Goal: Information Seeking & Learning: Find specific fact

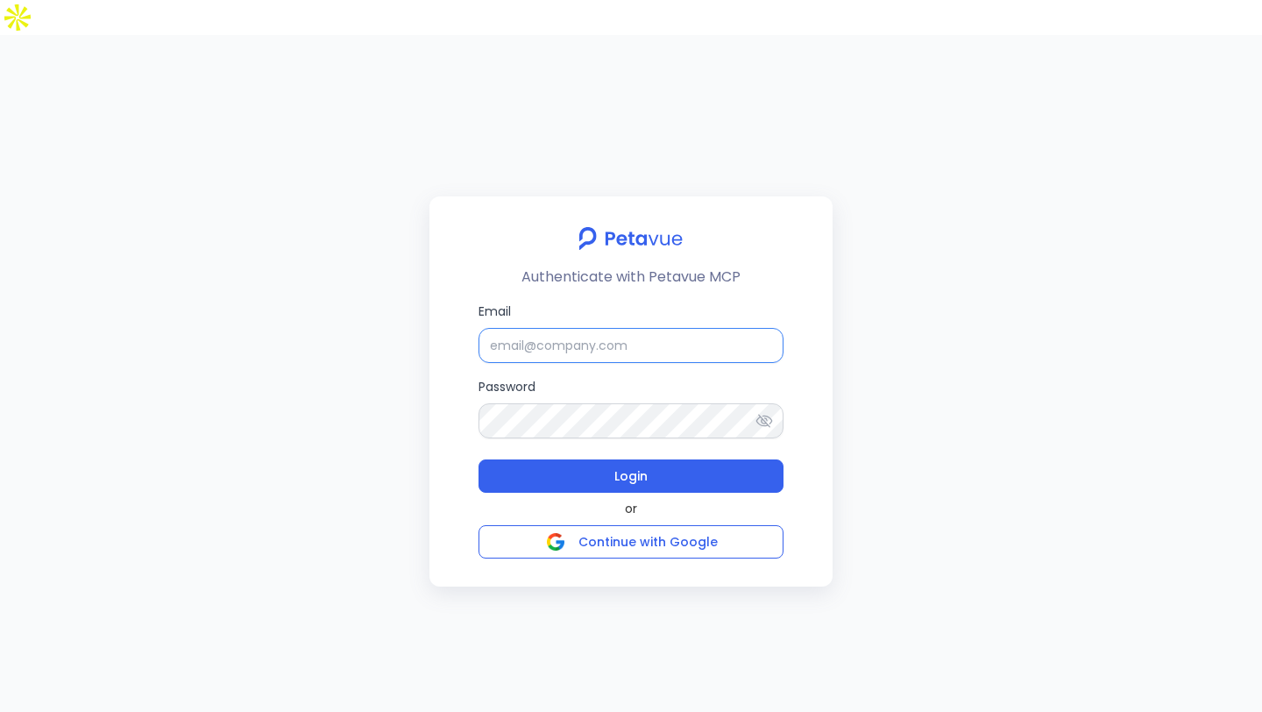
click at [713, 328] on input "Email" at bounding box center [630, 345] width 305 height 35
type input "rachel+kd@petavue.com"
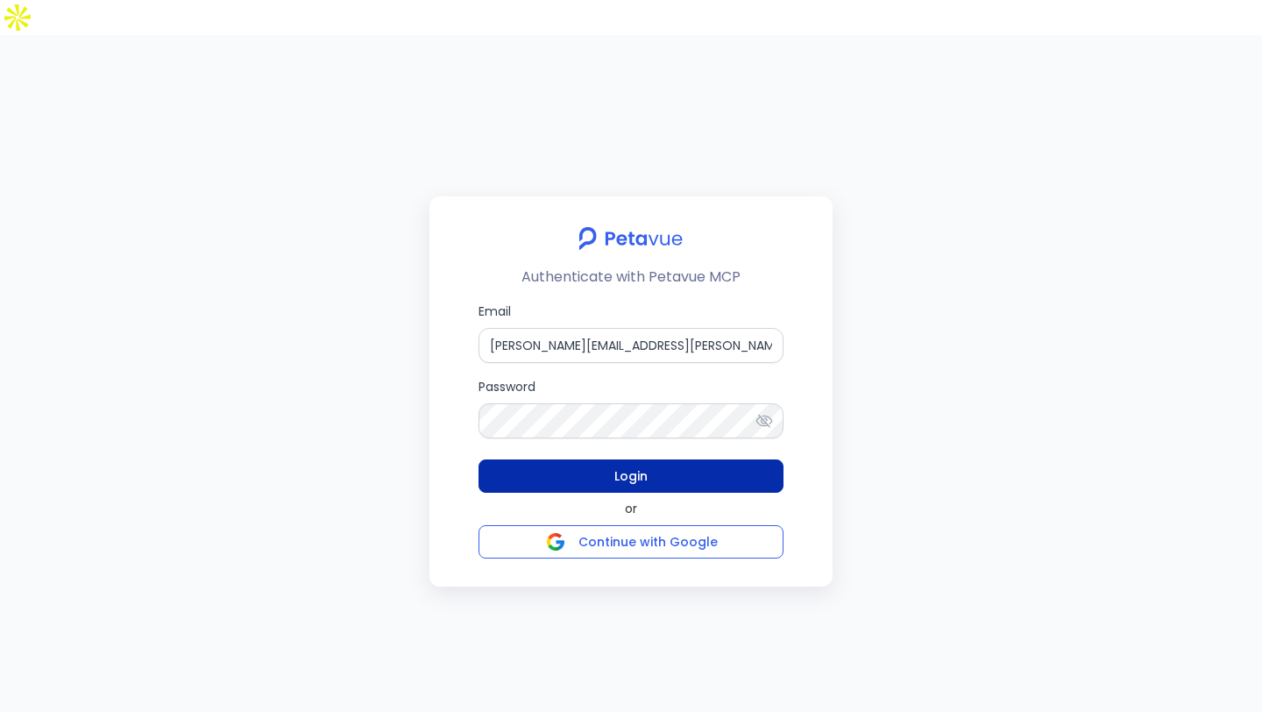
click at [638, 465] on span "Login" at bounding box center [630, 475] width 33 height 21
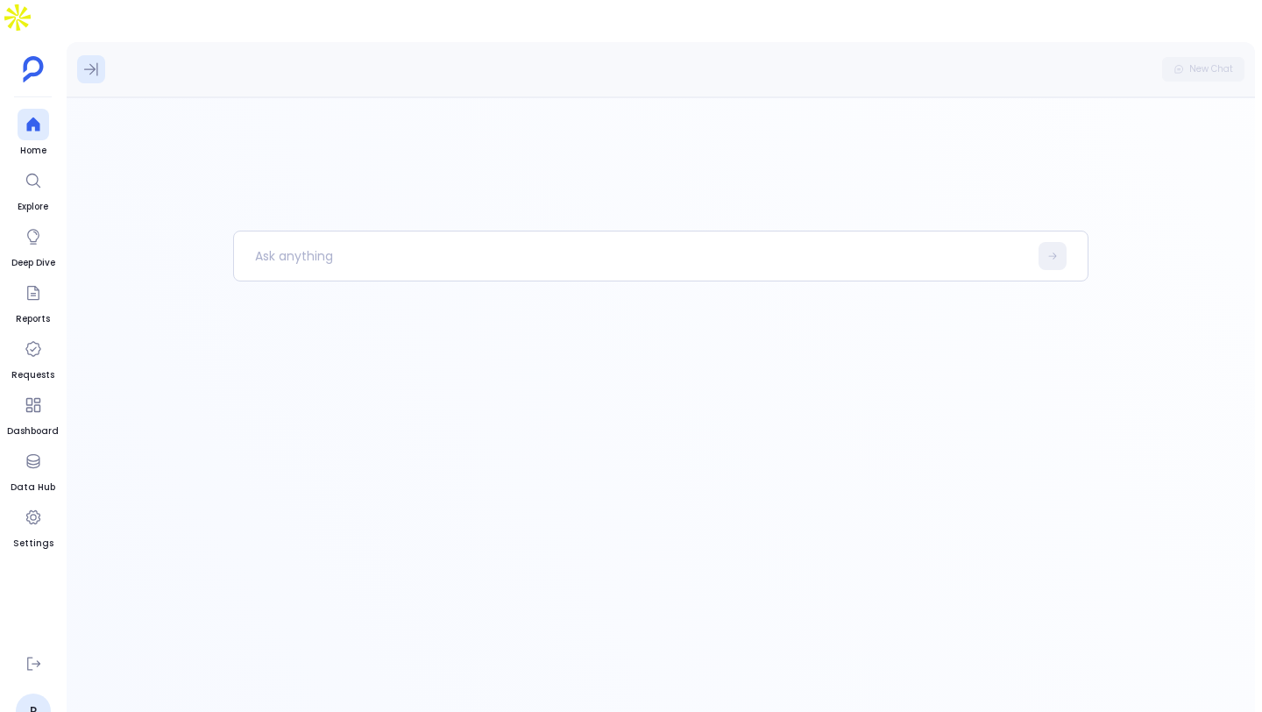
click at [100, 55] on button at bounding box center [91, 69] width 28 height 28
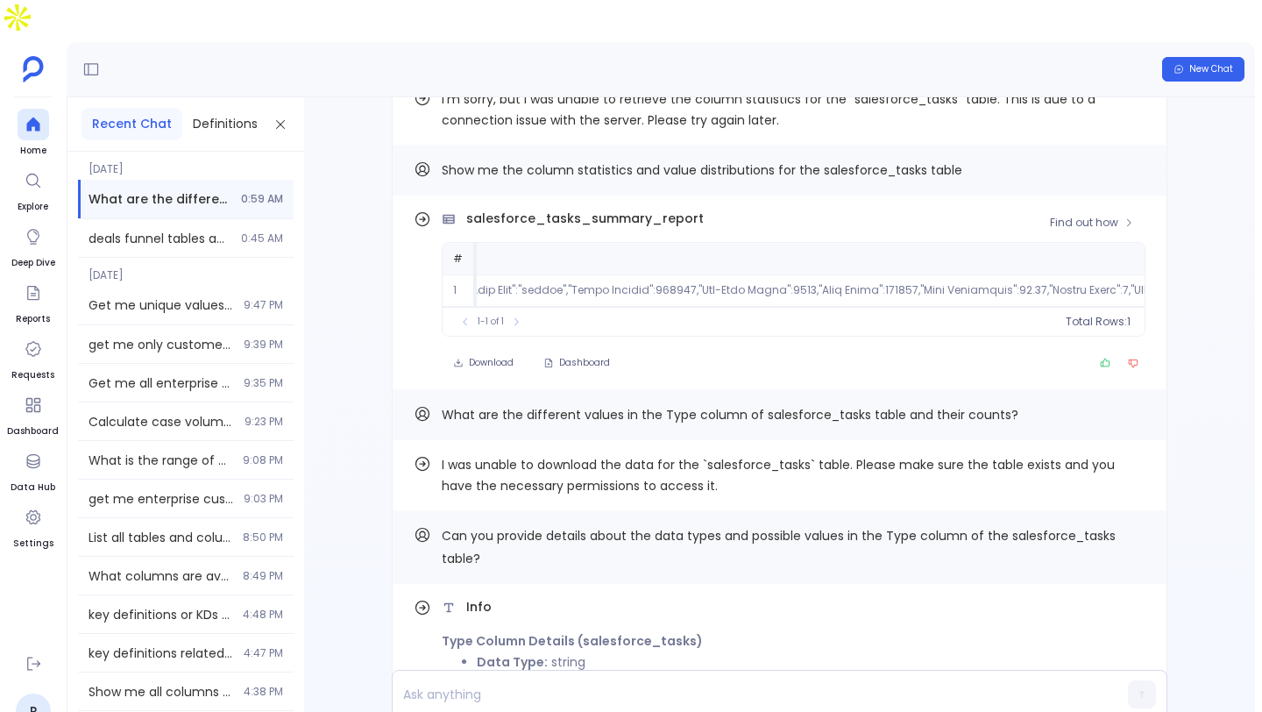
scroll to position [0, 14596]
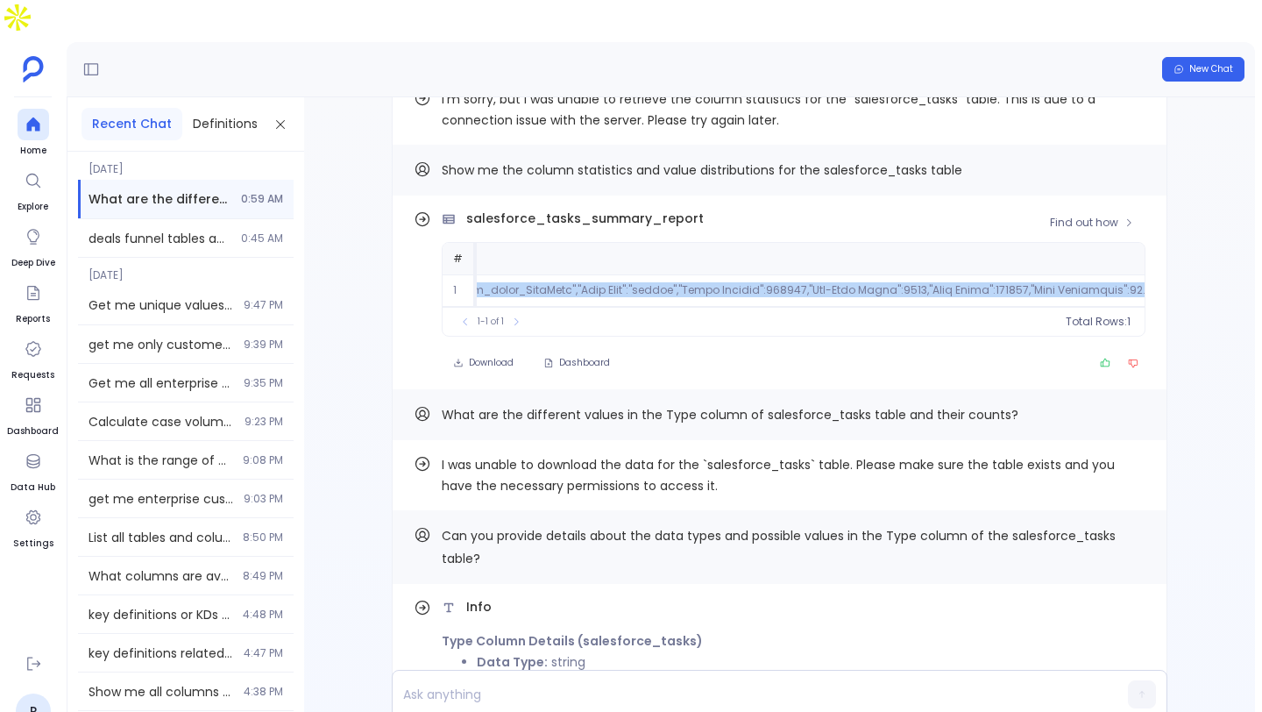
drag, startPoint x: 588, startPoint y: 266, endPoint x: 453, endPoint y: 266, distance: 135.0
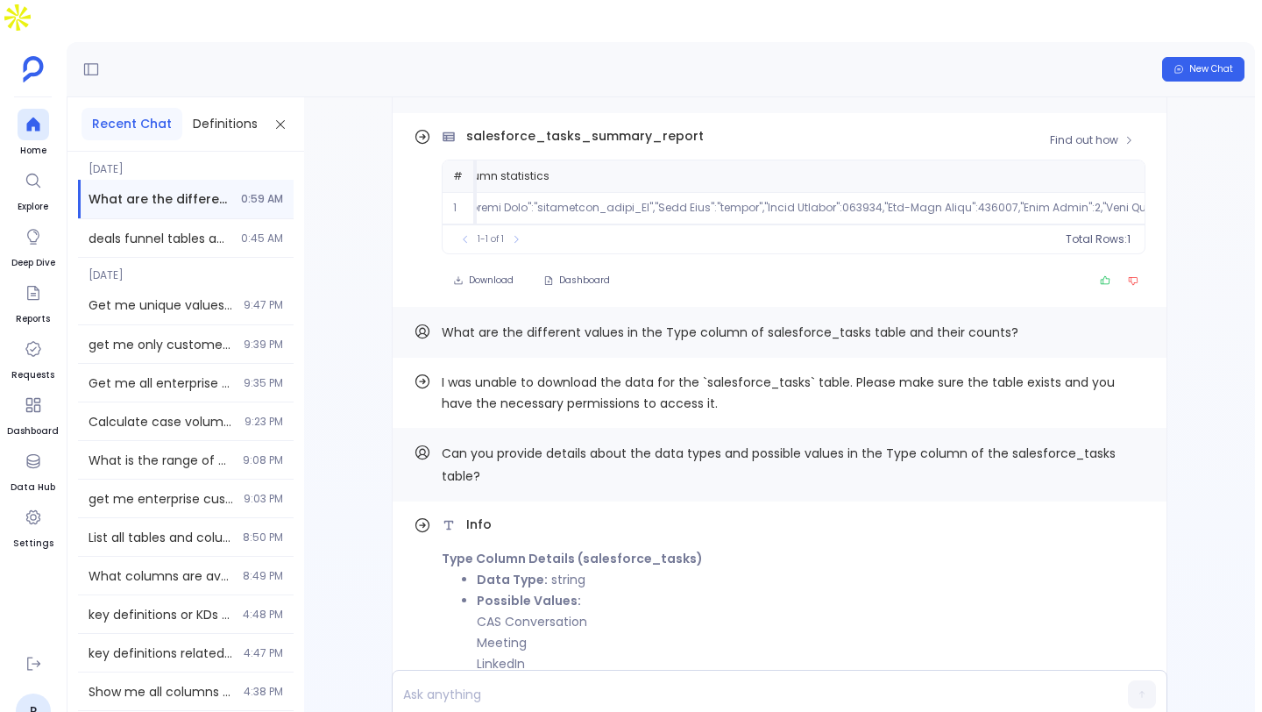
scroll to position [-707, 0]
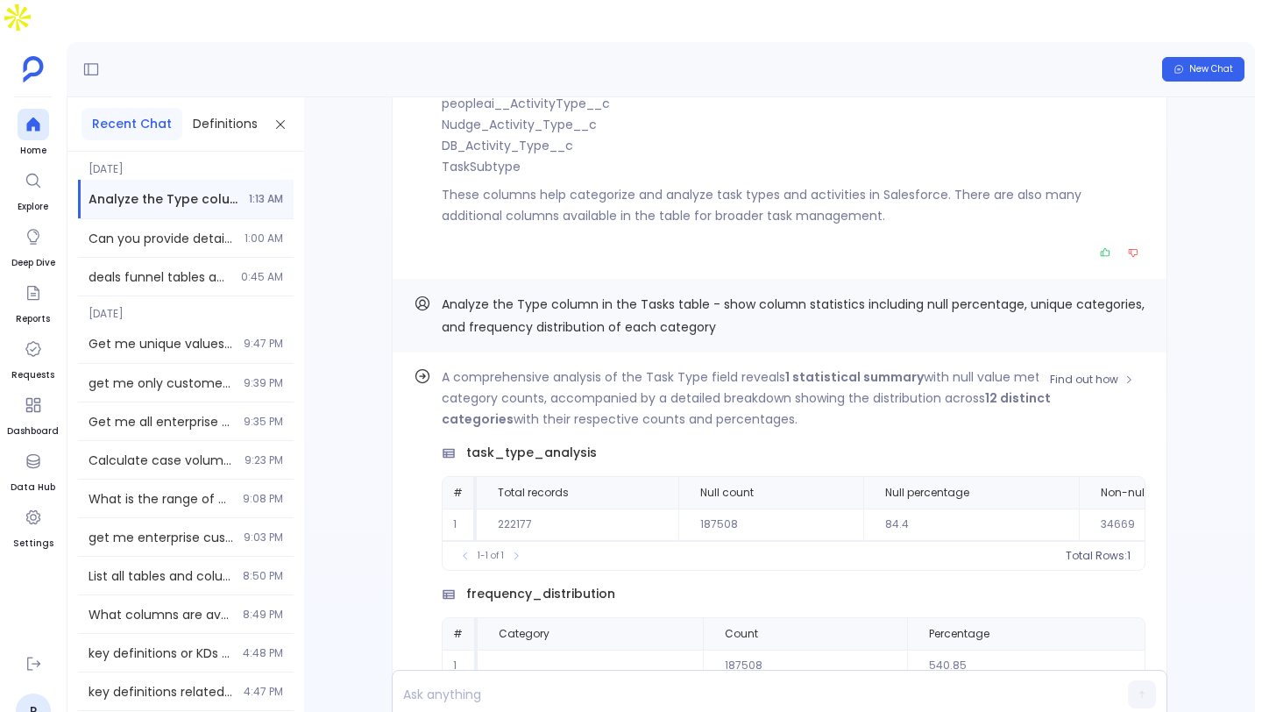
scroll to position [-246, 0]
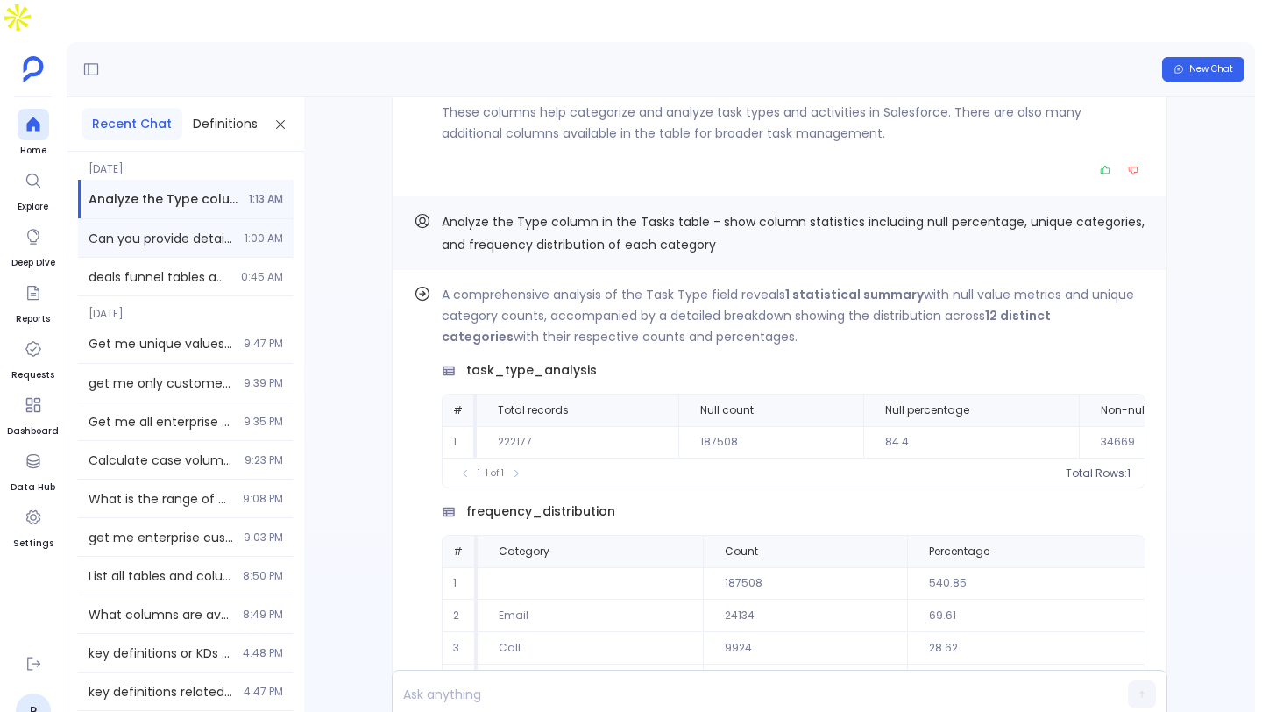
click at [196, 230] on span "Can you provide detailed information about the salesforce_tasks table including…" at bounding box center [161, 239] width 145 height 18
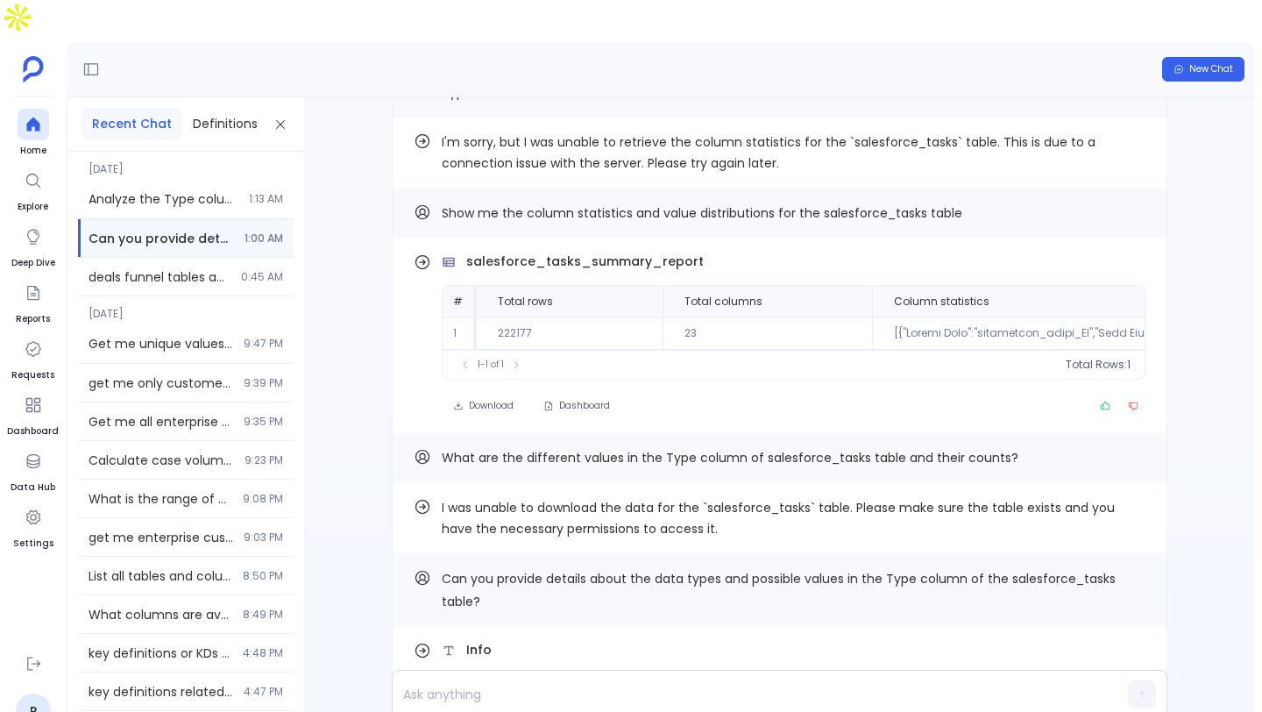
scroll to position [-2536, 0]
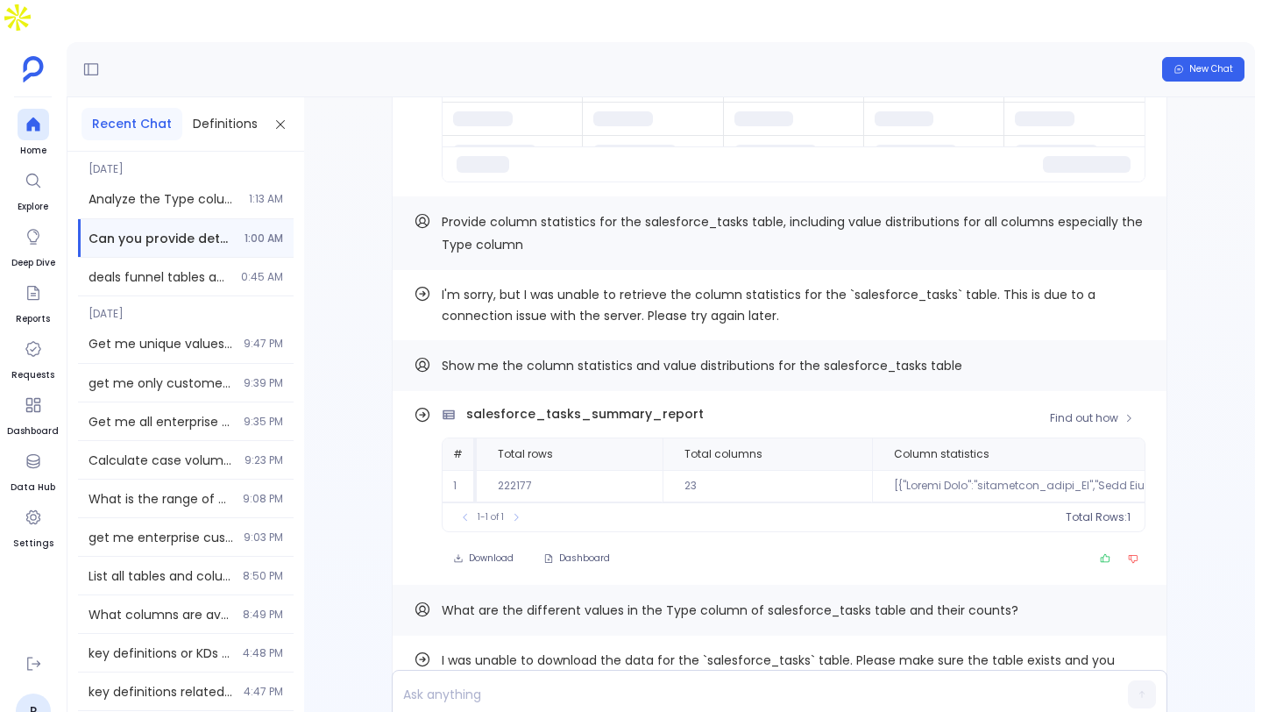
click at [1098, 391] on div "Find out how salesforce_tasks_summary_report # Total rows Total columns Column …" at bounding box center [780, 488] width 776 height 194
click at [1097, 411] on span "Find out how" at bounding box center [1084, 418] width 68 height 14
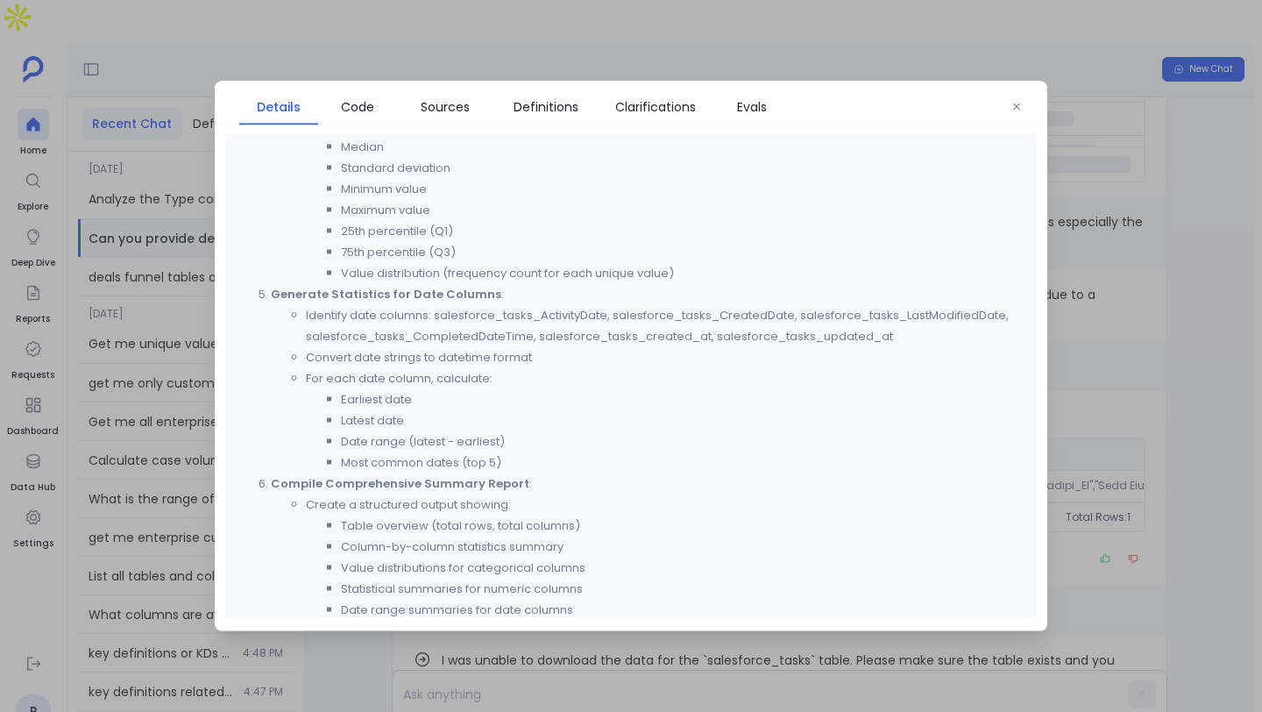
scroll to position [1046, 0]
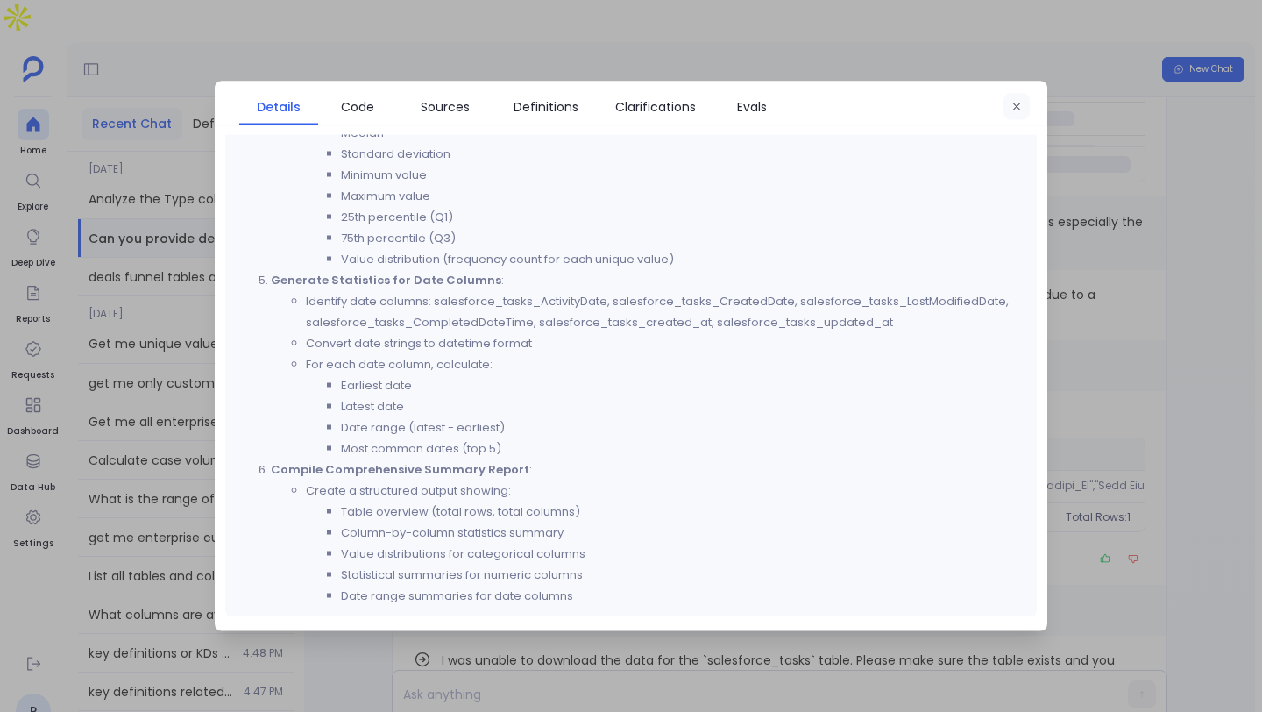
click at [1017, 113] on button "button" at bounding box center [1016, 107] width 26 height 26
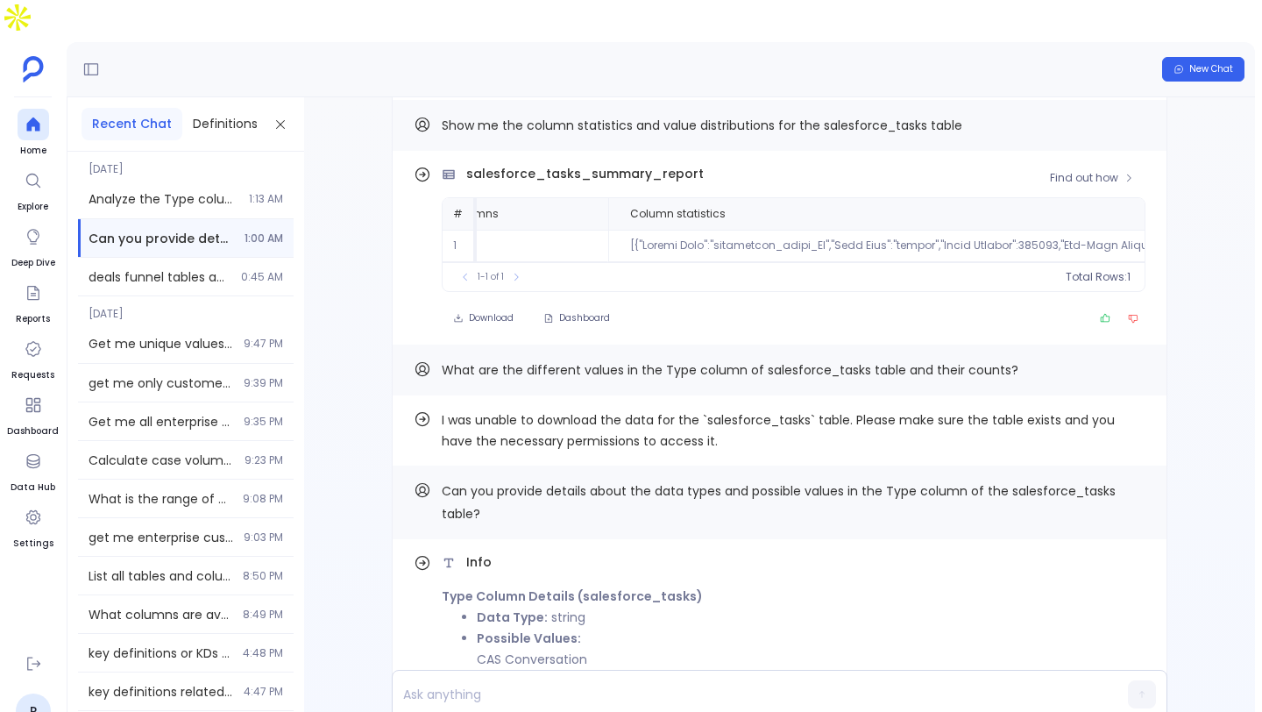
scroll to position [0, 282]
click at [644, 165] on span "salesforce_tasks_summary_report" at bounding box center [584, 174] width 237 height 18
copy span "salesforce_tasks_summary_report"
click at [581, 682] on p at bounding box center [746, 694] width 706 height 25
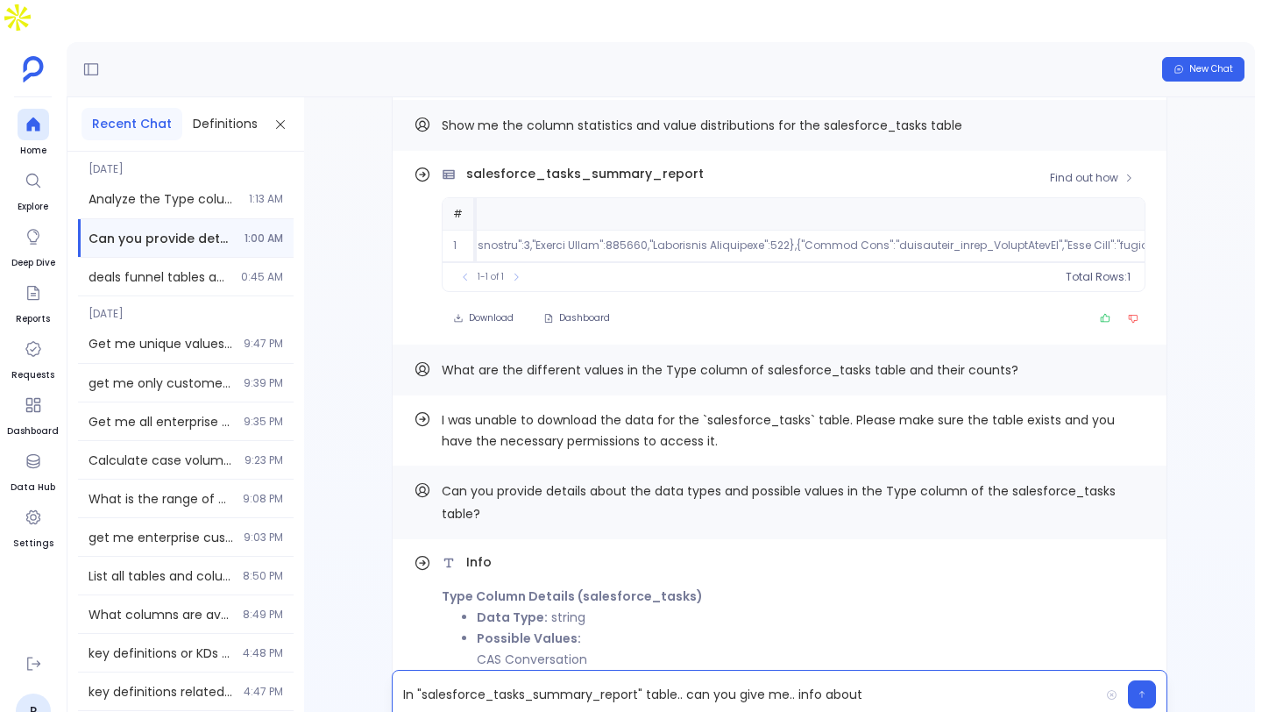
scroll to position [0, 1151]
copy td "salesforce_tasks_RecordTypeId"
click at [969, 677] on div "In "salesforce_tasks_summary_report" table.. can you give me.. info about" at bounding box center [746, 693] width 706 height 47
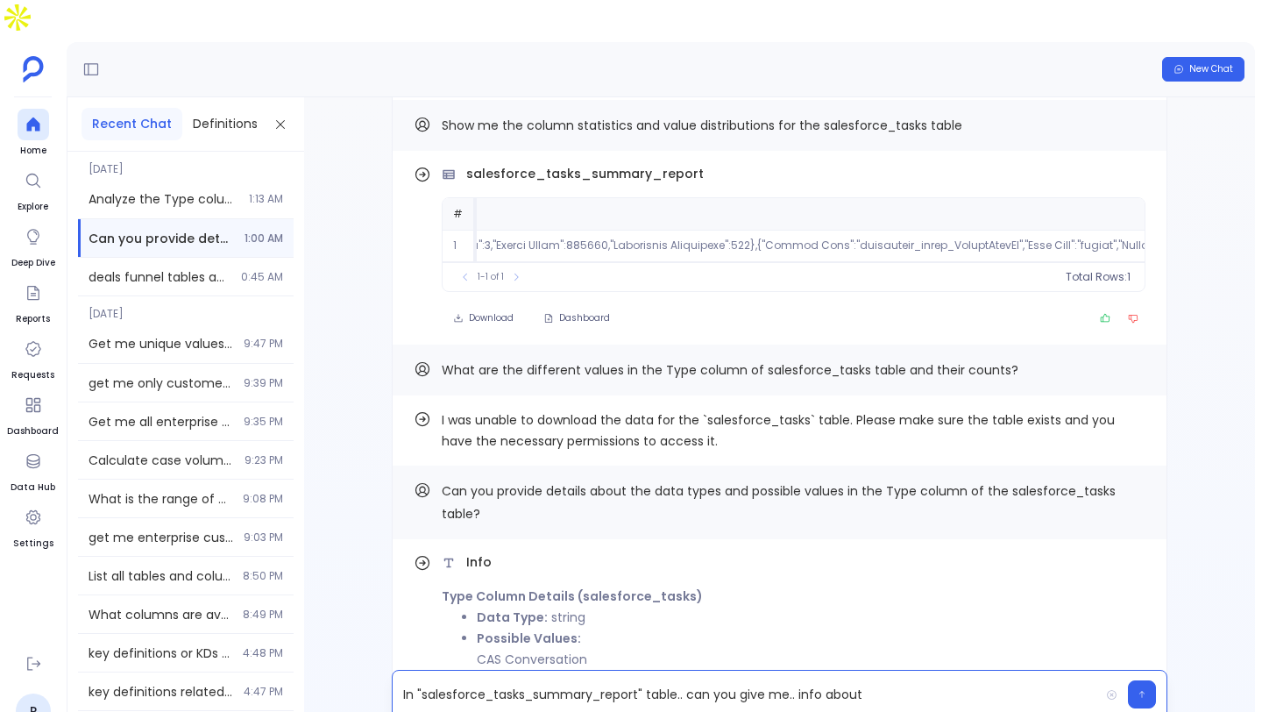
click at [958, 682] on p "In "salesforce_tasks_summary_report" table.. can you give me.. info about" at bounding box center [746, 694] width 706 height 25
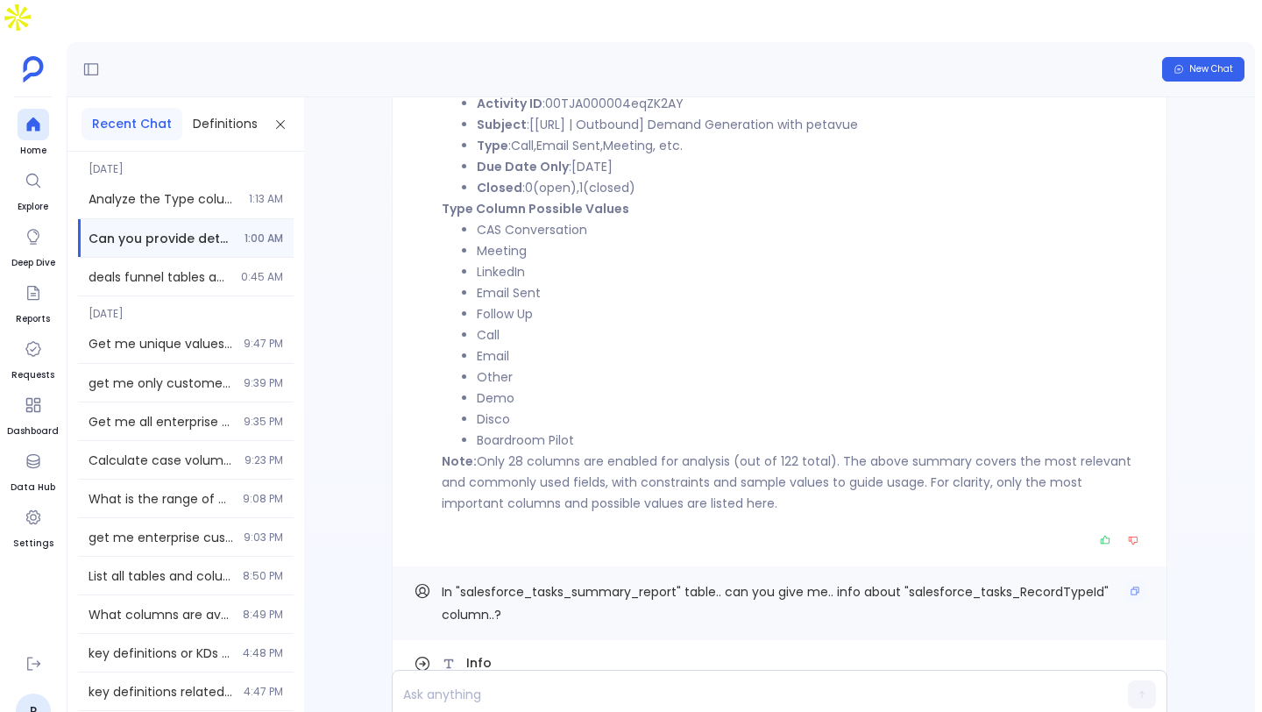
scroll to position [0, 0]
